Goal: Task Accomplishment & Management: Complete application form

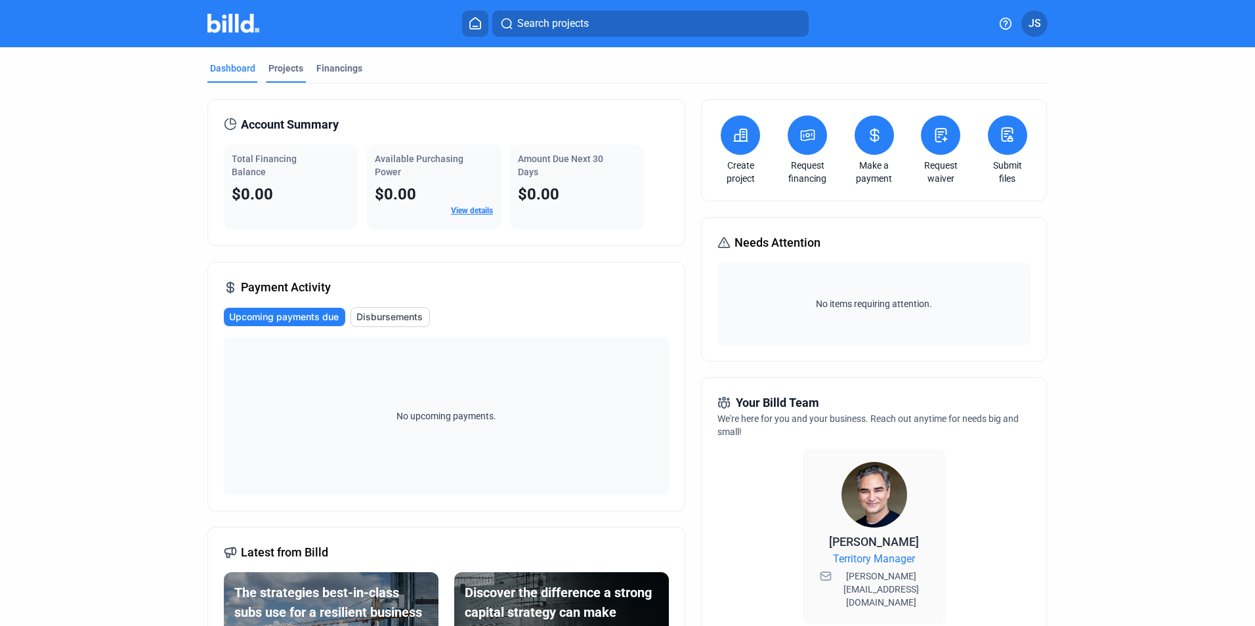
click at [286, 65] on div "Projects" at bounding box center [285, 68] width 35 height 13
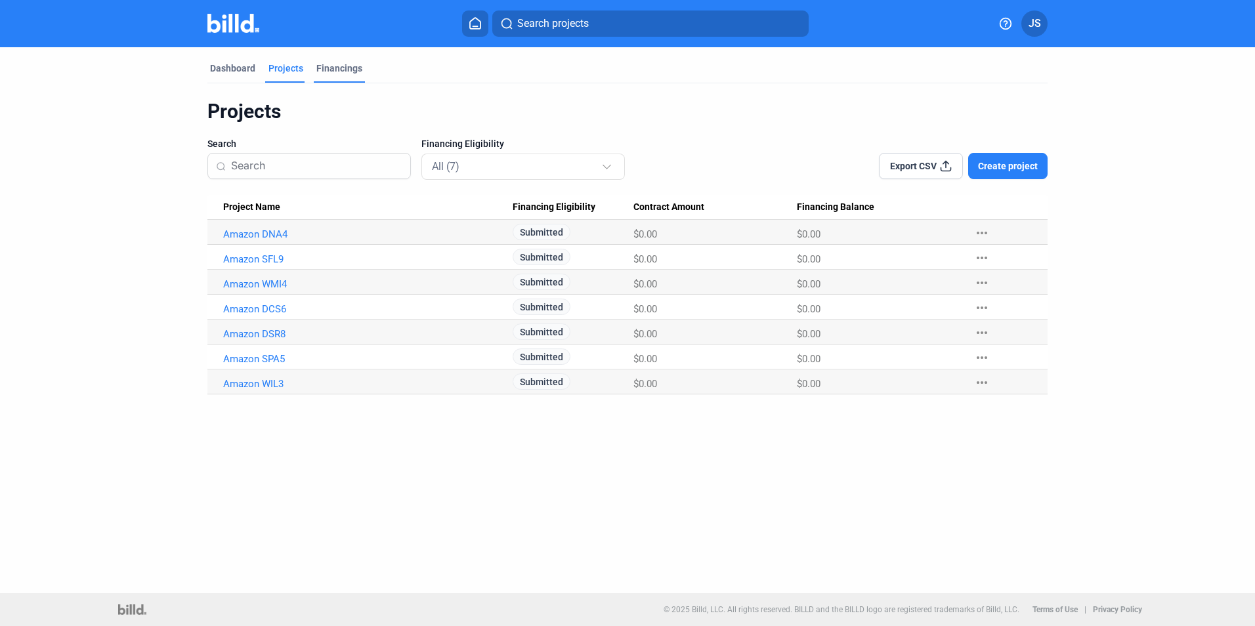
click at [340, 65] on div "Financings" at bounding box center [339, 68] width 46 height 13
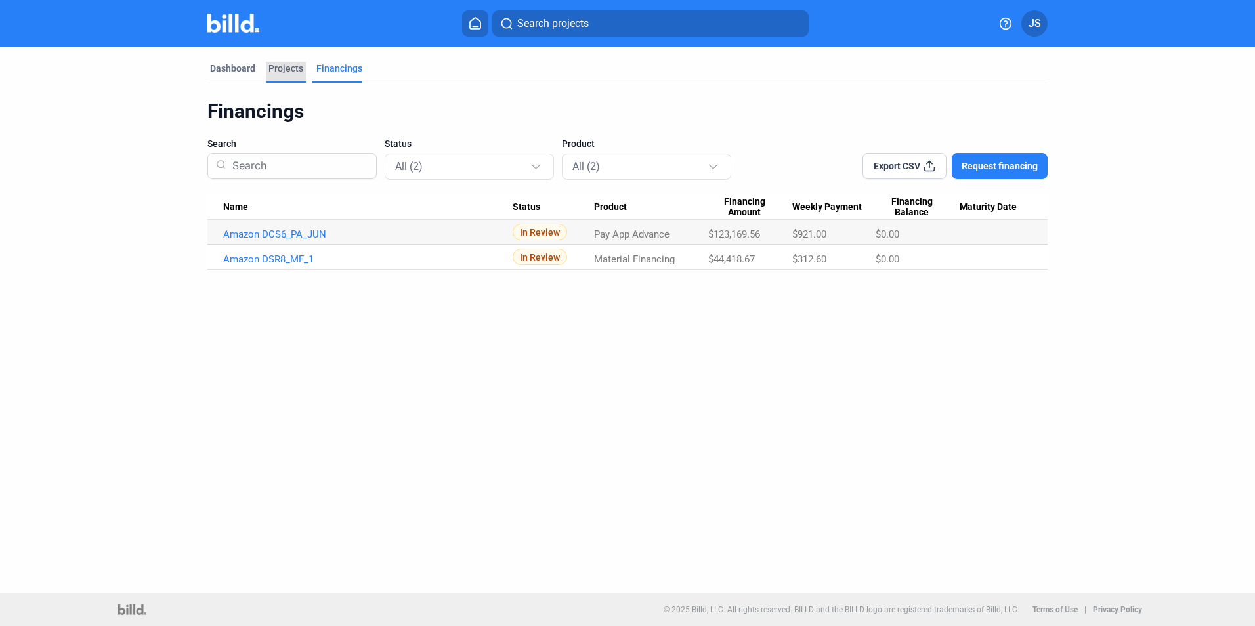
click at [286, 68] on div "Projects" at bounding box center [285, 68] width 35 height 13
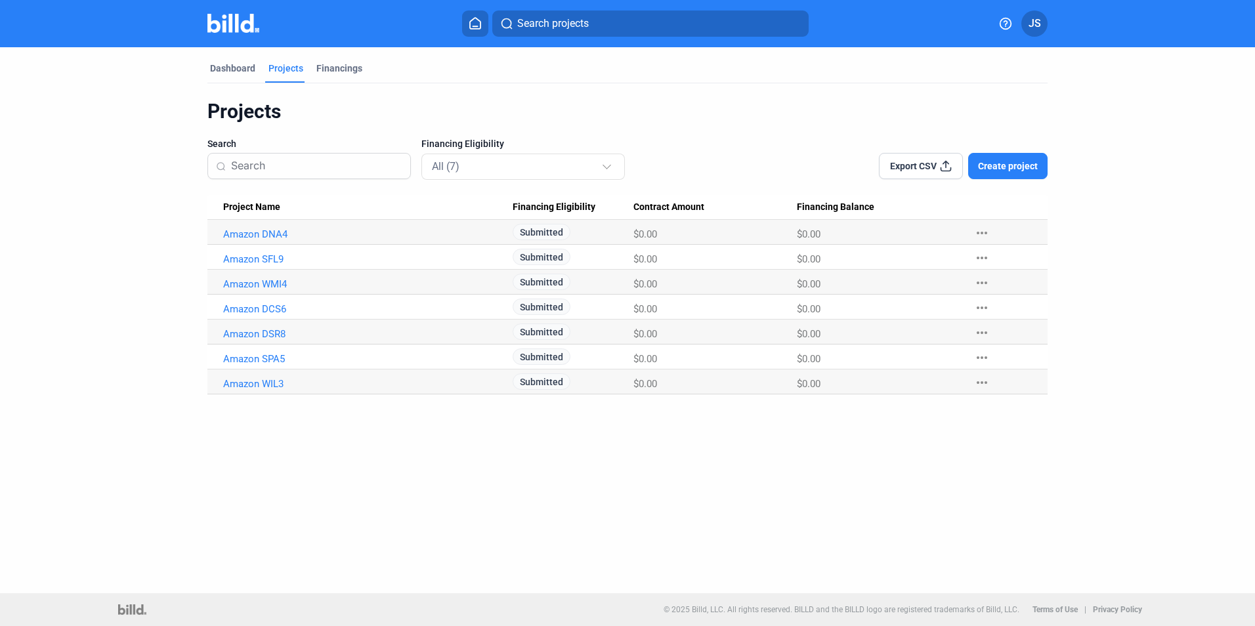
click at [1046, 160] on button "Create project" at bounding box center [1007, 166] width 79 height 26
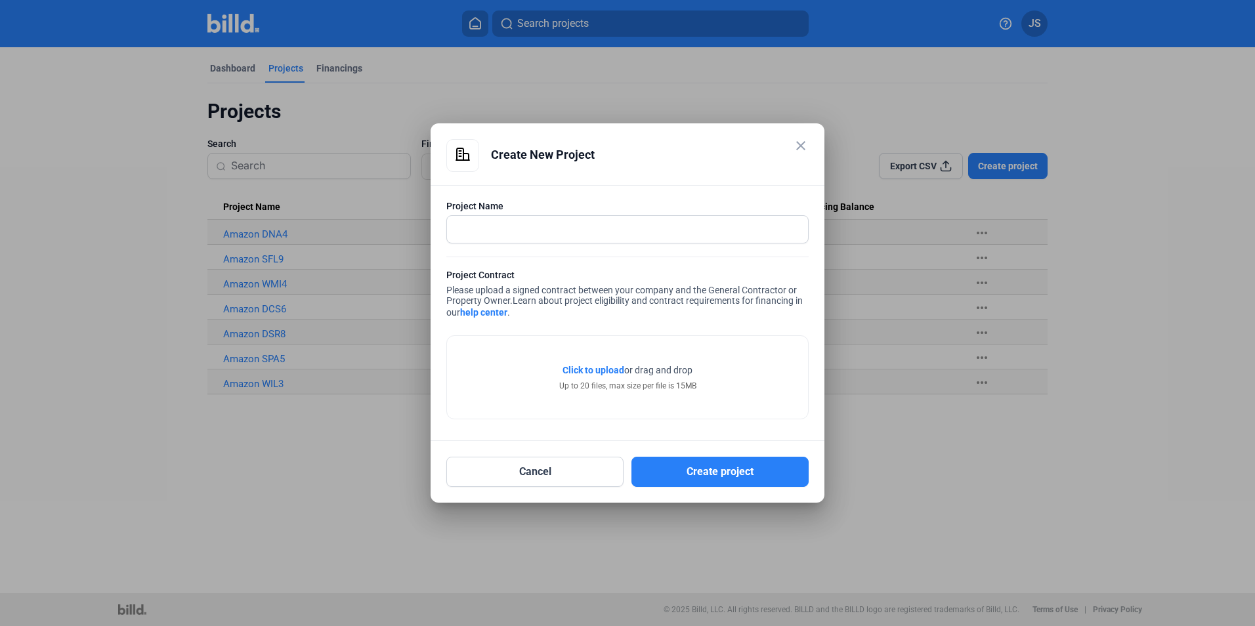
click at [688, 242] on div at bounding box center [627, 229] width 362 height 28
click at [691, 236] on input "text" at bounding box center [620, 229] width 347 height 27
click at [651, 231] on input "text" at bounding box center [627, 229] width 361 height 27
type input "Amazon QFL1"
click at [608, 363] on div "Click to upload Tap to upload or drag and drop Up to 20 files, max size per fil…" at bounding box center [627, 377] width 361 height 83
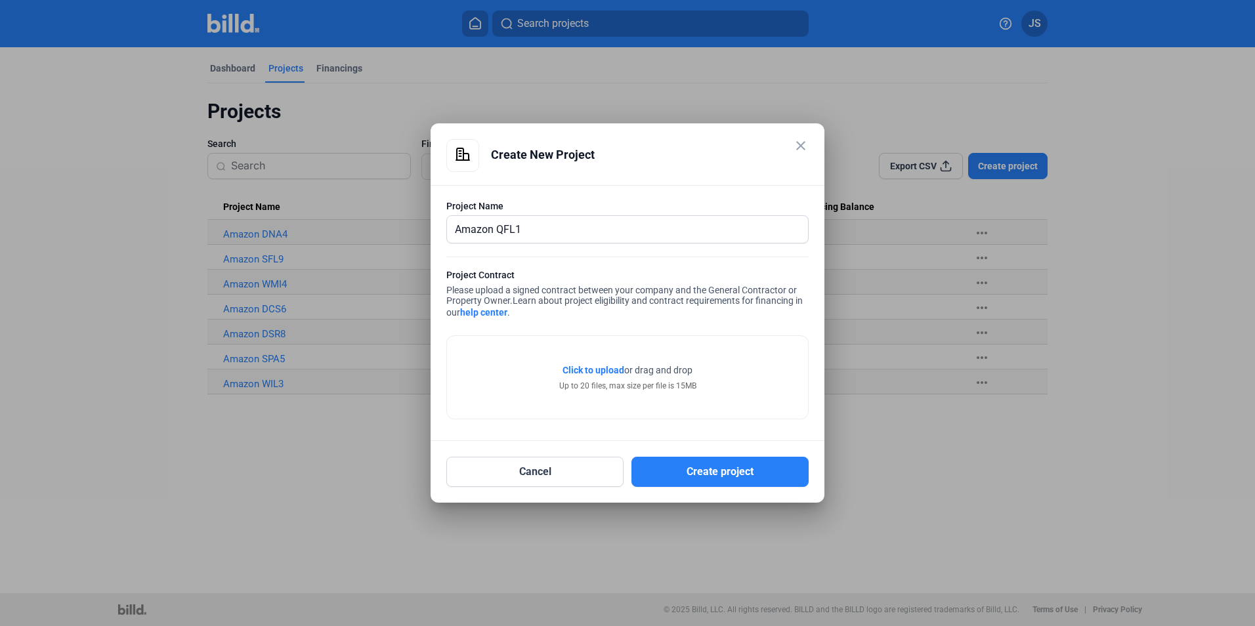
click at [608, 368] on span "Click to upload" at bounding box center [594, 370] width 62 height 11
click at [613, 365] on span "Click to upload" at bounding box center [594, 370] width 62 height 11
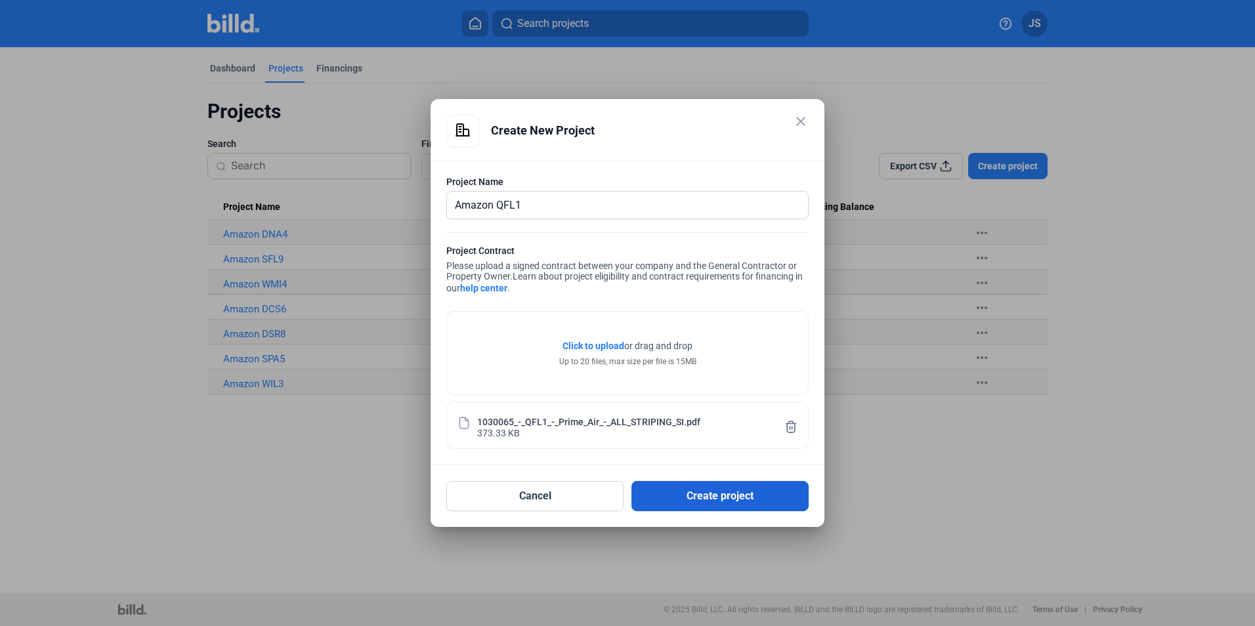
click at [684, 496] on button "Create project" at bounding box center [719, 496] width 177 height 30
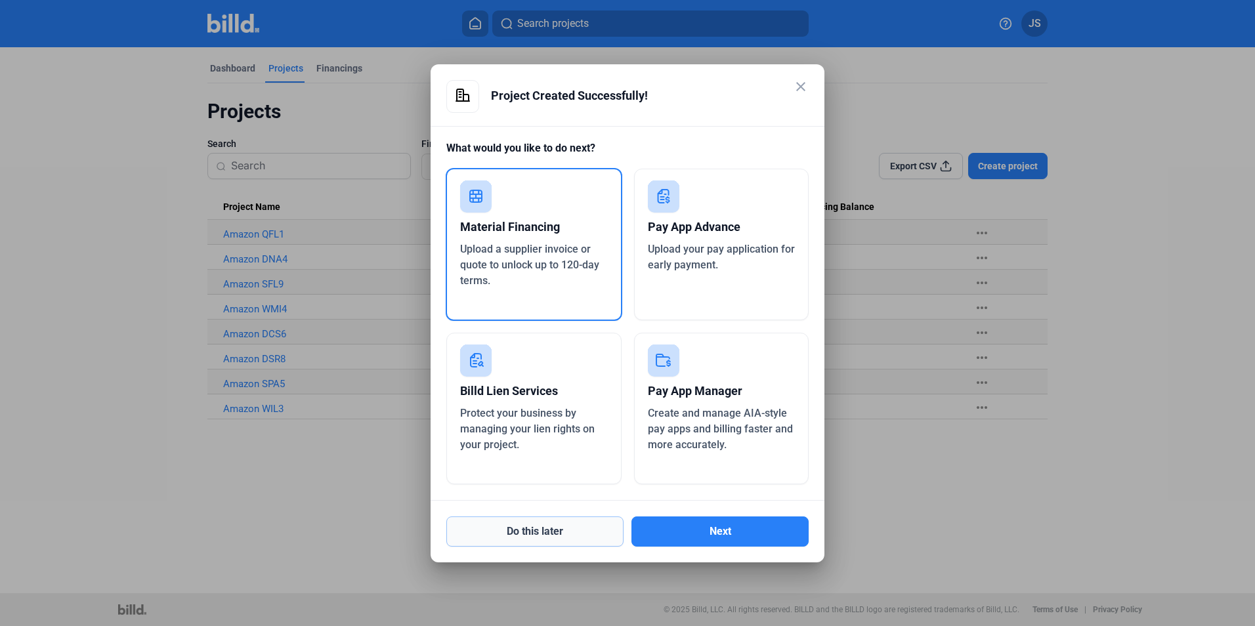
click at [531, 538] on button "Do this later" at bounding box center [534, 532] width 177 height 30
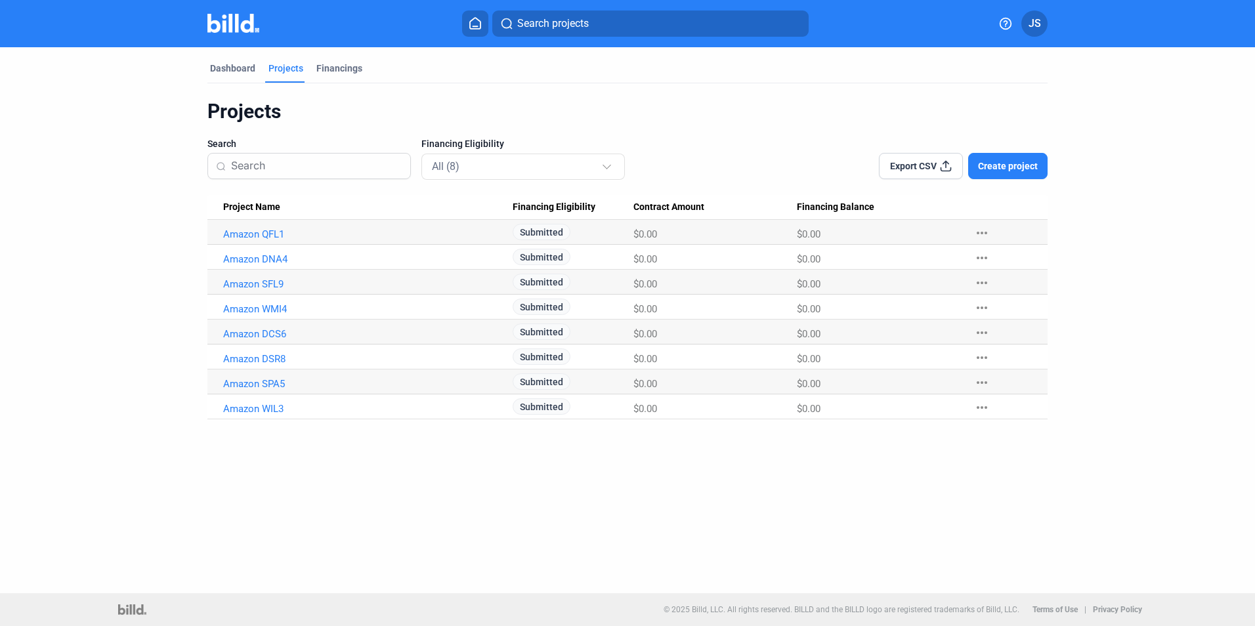
click at [994, 171] on span "Create project" at bounding box center [1008, 166] width 60 height 13
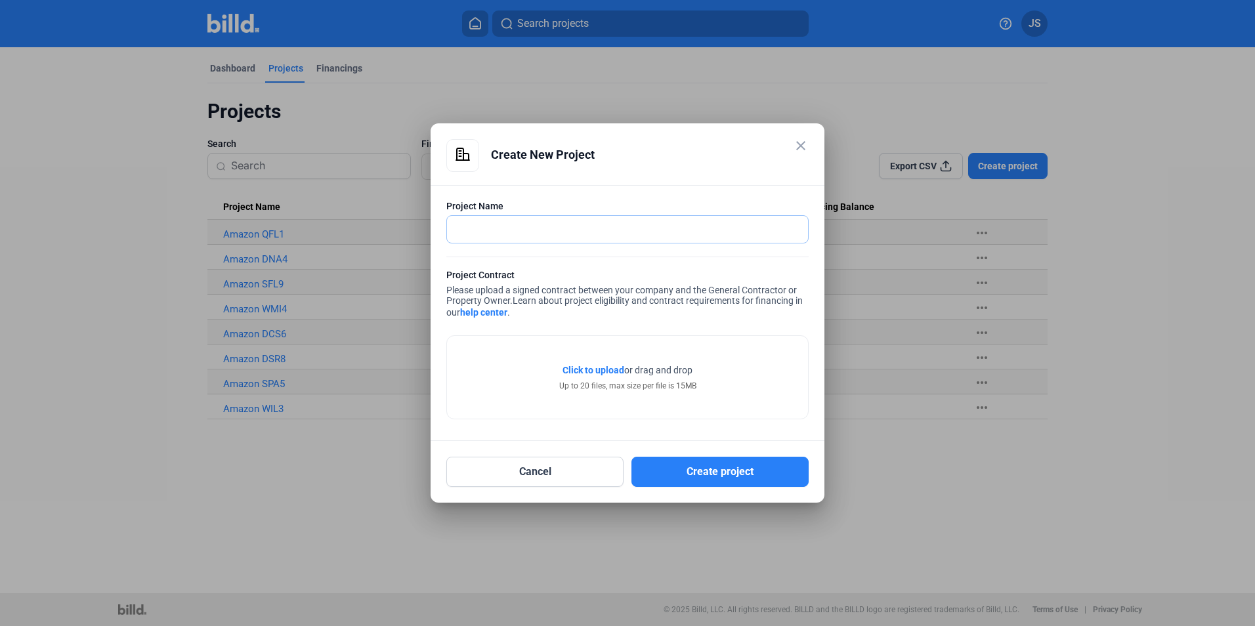
click at [634, 240] on input "text" at bounding box center [627, 229] width 361 height 27
type input "Amazon QMO1"
click at [614, 372] on span "Click to upload" at bounding box center [594, 370] width 62 height 11
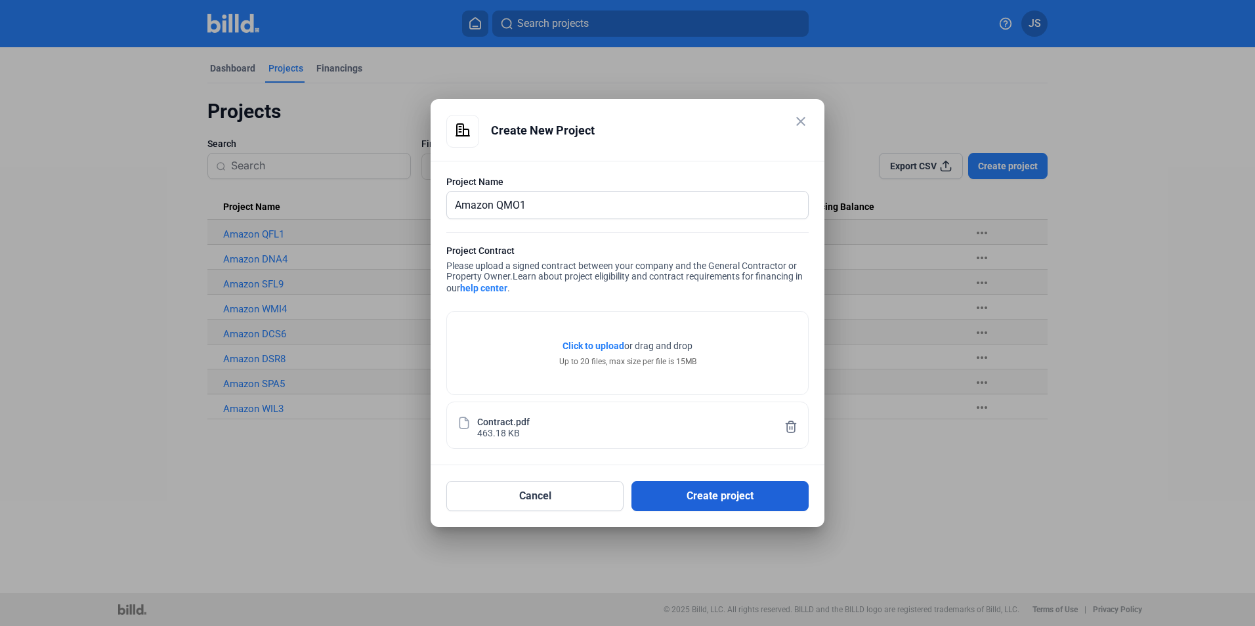
click at [677, 498] on button "Create project" at bounding box center [719, 496] width 177 height 30
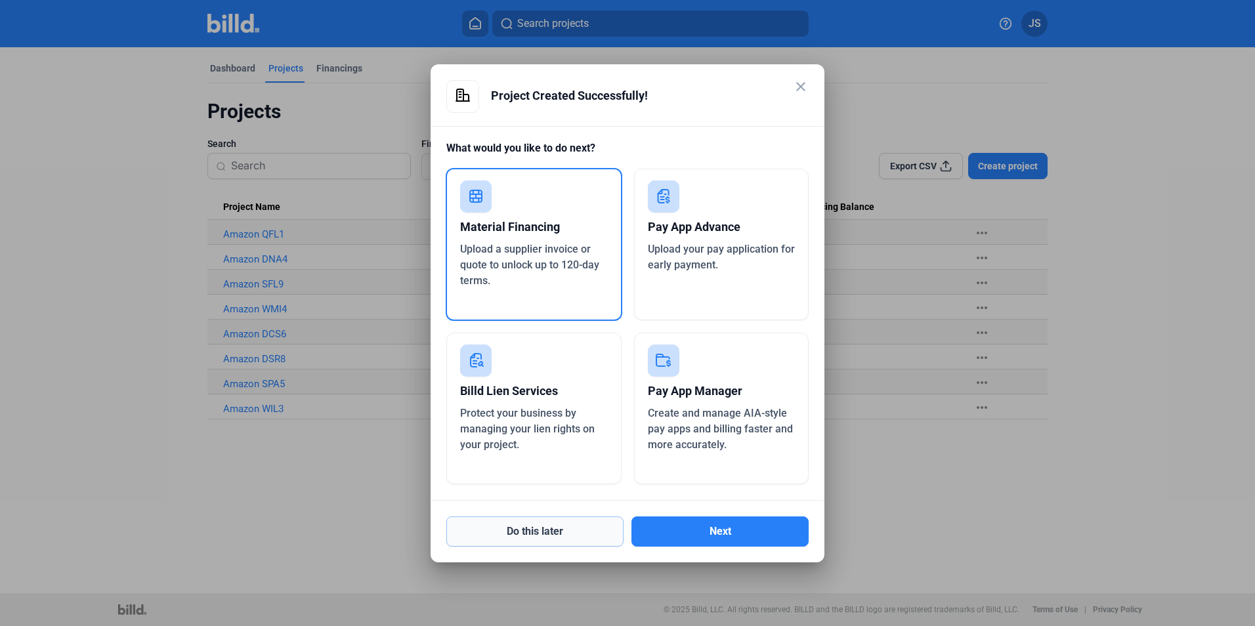
click at [555, 542] on button "Do this later" at bounding box center [534, 532] width 177 height 30
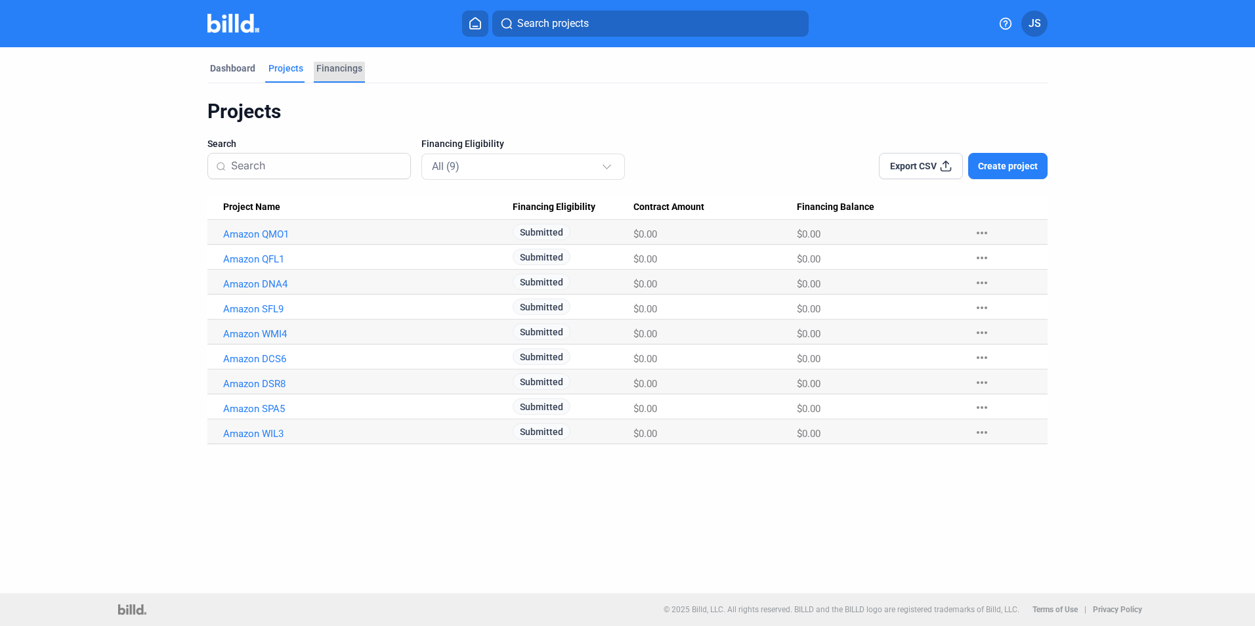
click at [336, 81] on div "Financings" at bounding box center [339, 72] width 51 height 21
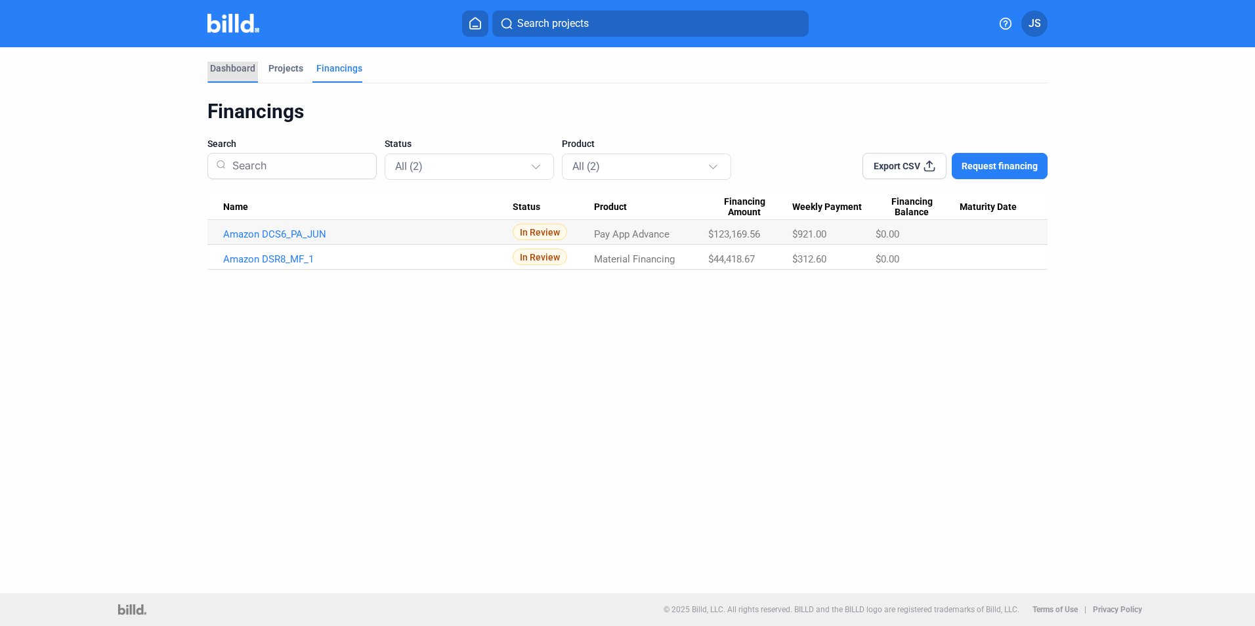
click at [245, 64] on div "Dashboard" at bounding box center [232, 68] width 45 height 13
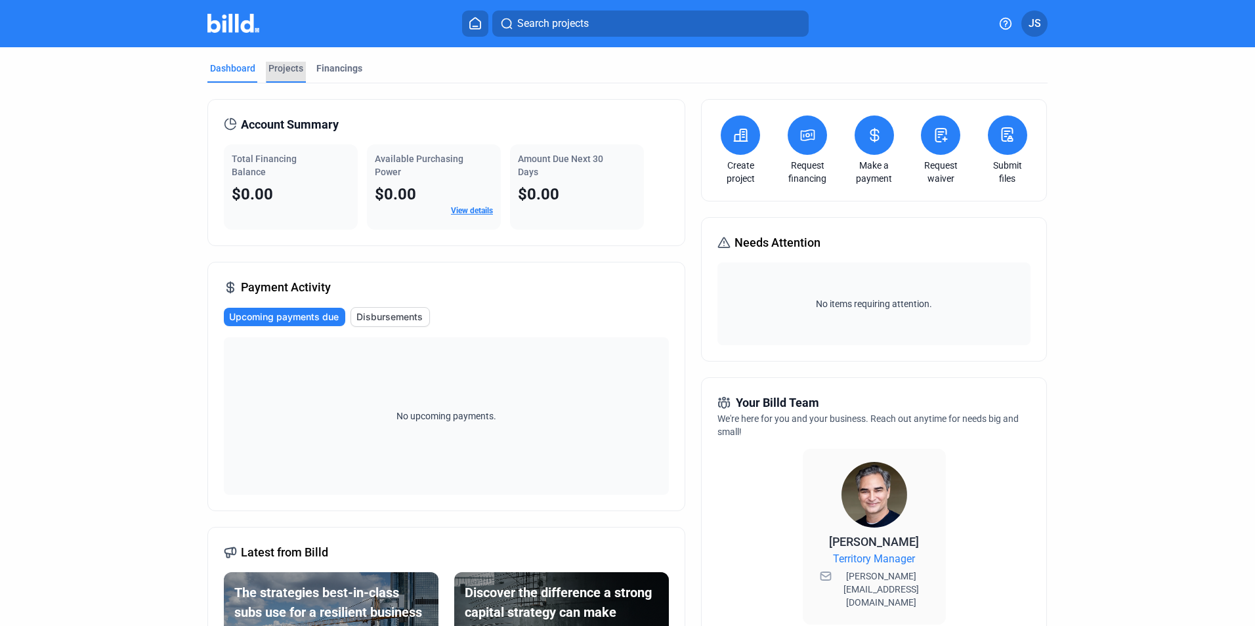
click at [297, 72] on div "Projects" at bounding box center [285, 68] width 35 height 13
